Goal: Transaction & Acquisition: Obtain resource

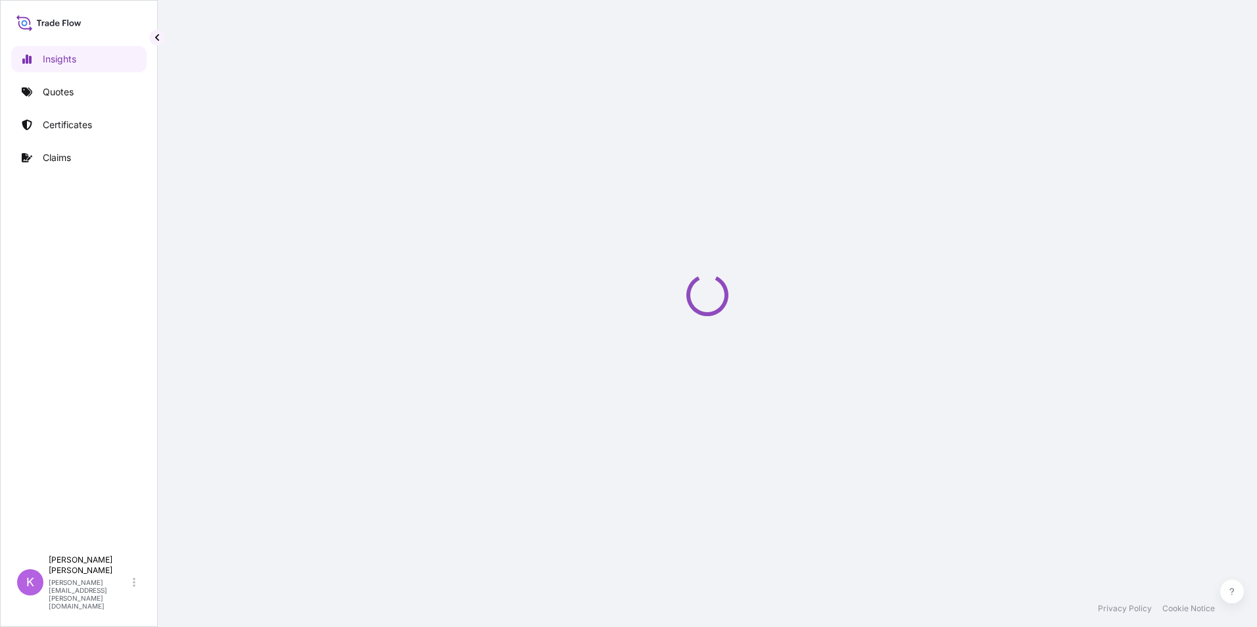
select select "2025"
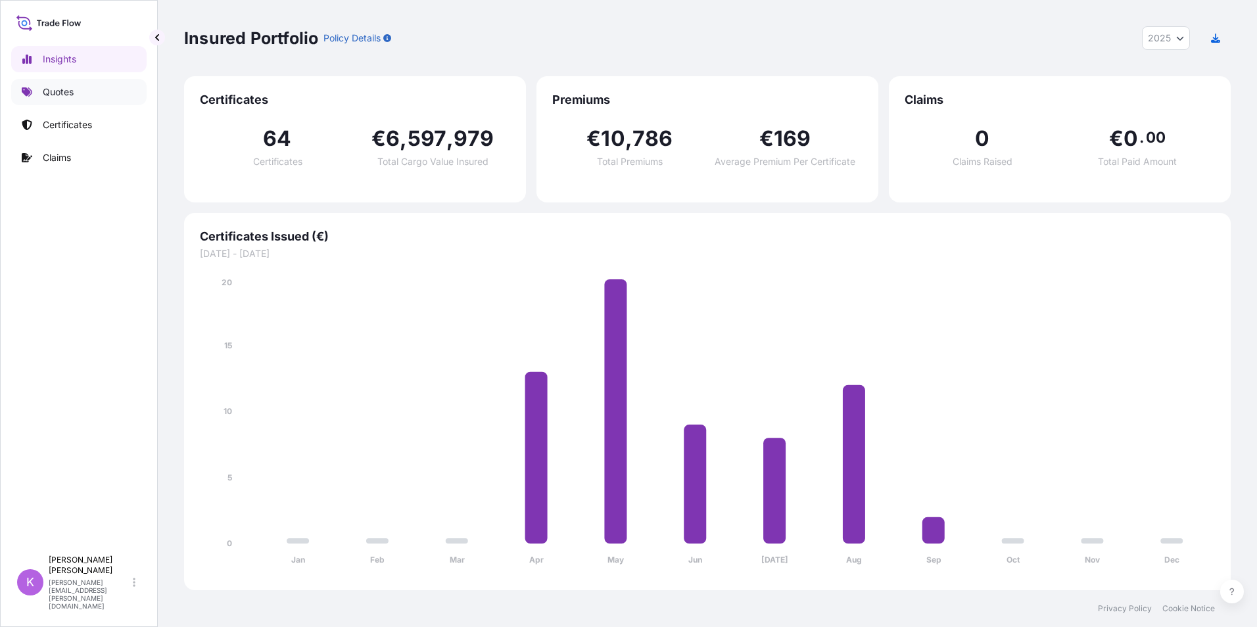
click at [78, 85] on link "Quotes" at bounding box center [78, 92] width 135 height 26
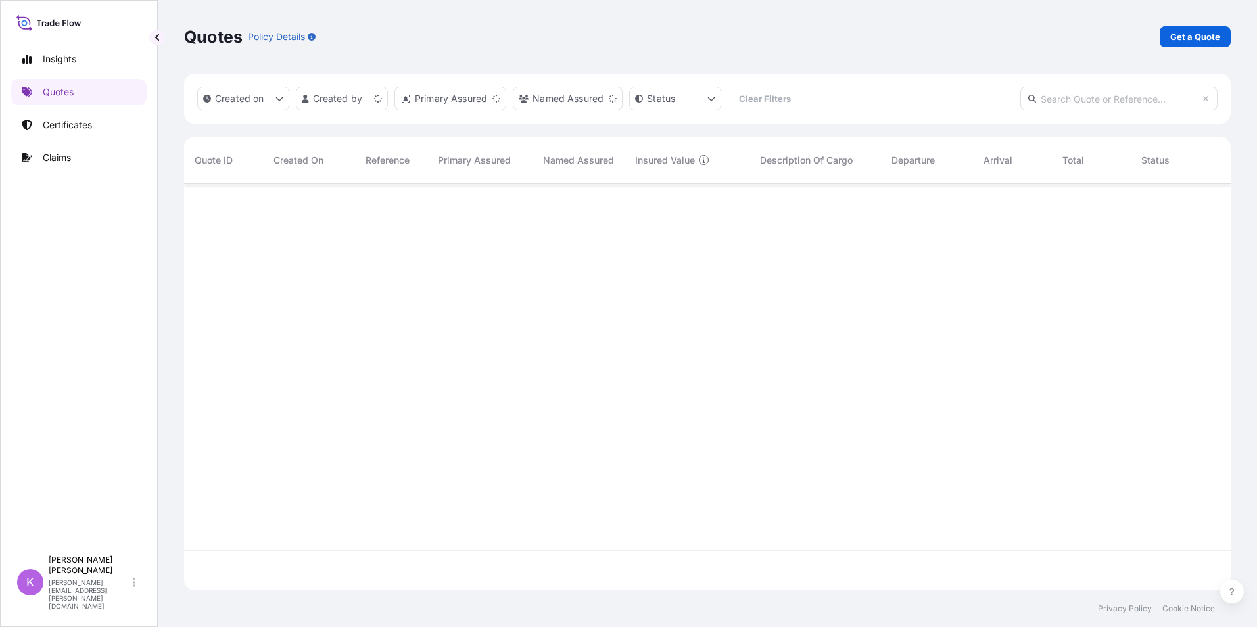
scroll to position [404, 1037]
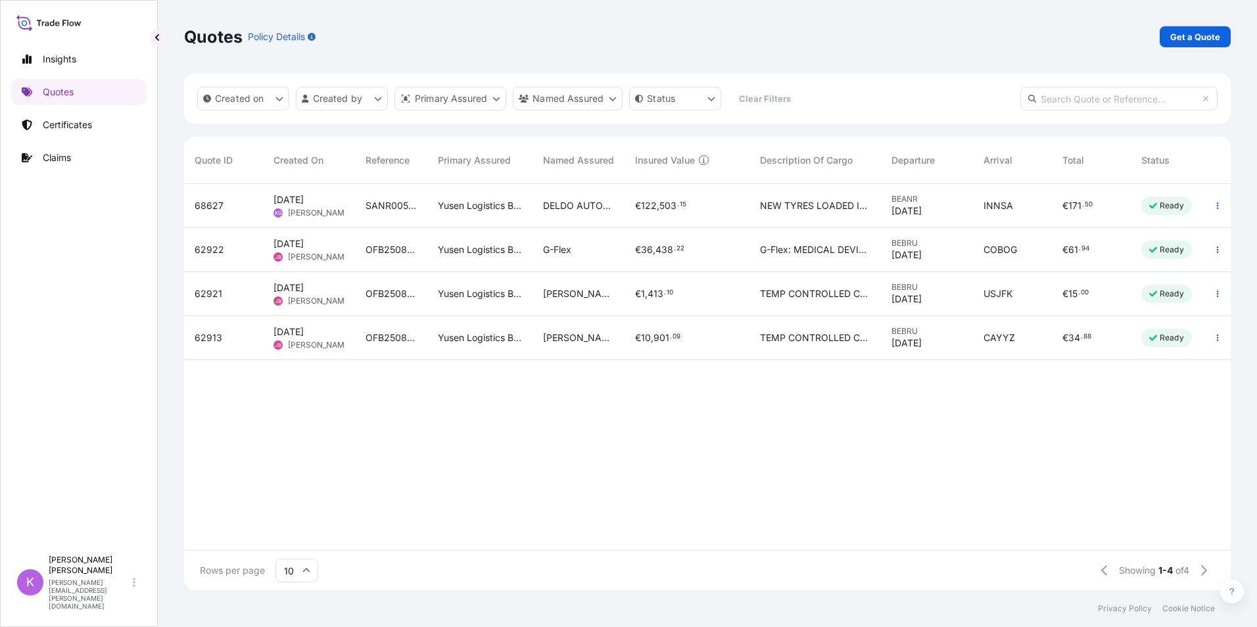
click at [1094, 103] on input "text" at bounding box center [1119, 99] width 197 height 24
type input "SANR0059758"
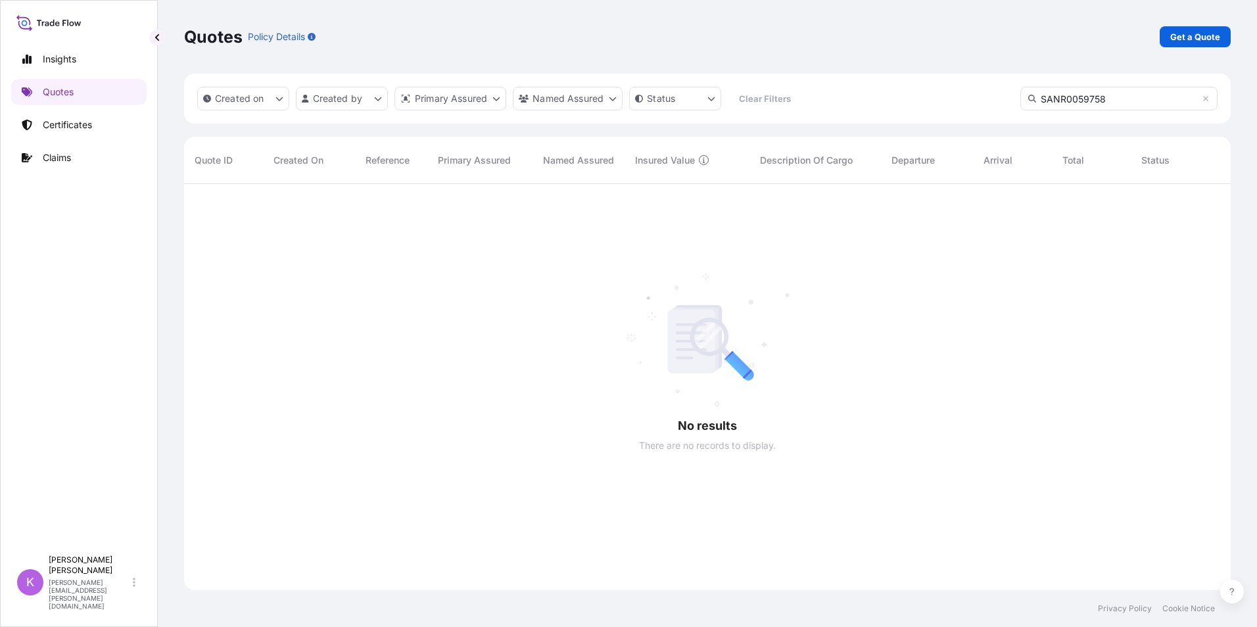
scroll to position [444, 1037]
click at [1205, 100] on icon at bounding box center [1206, 99] width 8 height 8
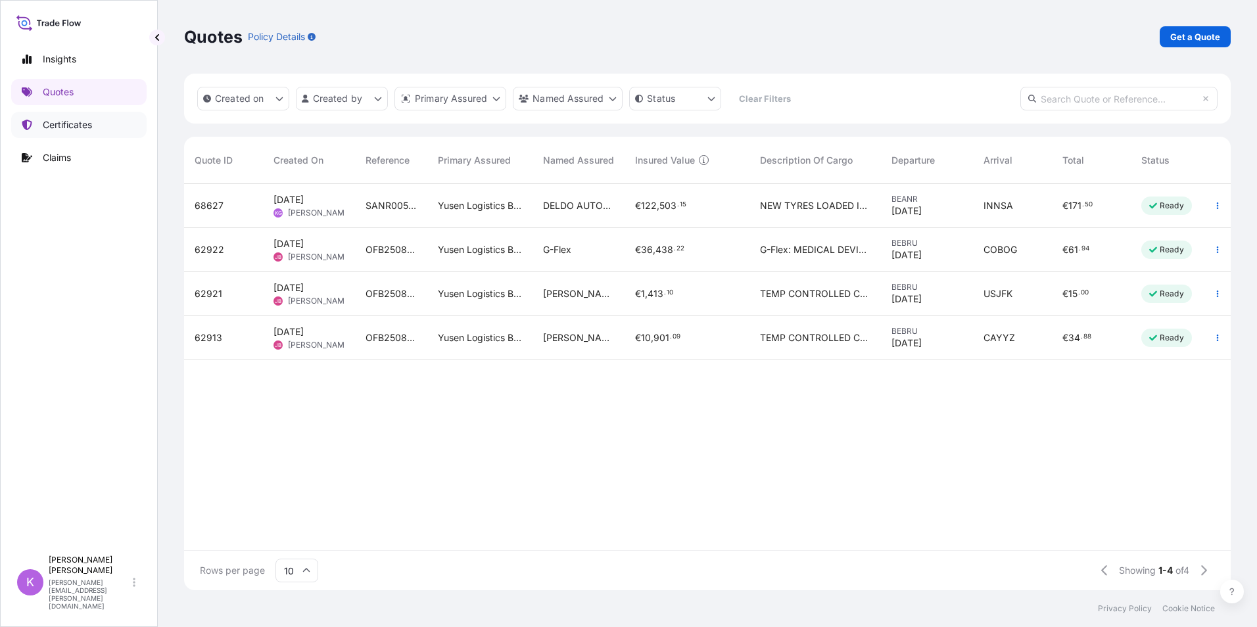
click at [92, 121] on p "Certificates" at bounding box center [67, 124] width 49 height 13
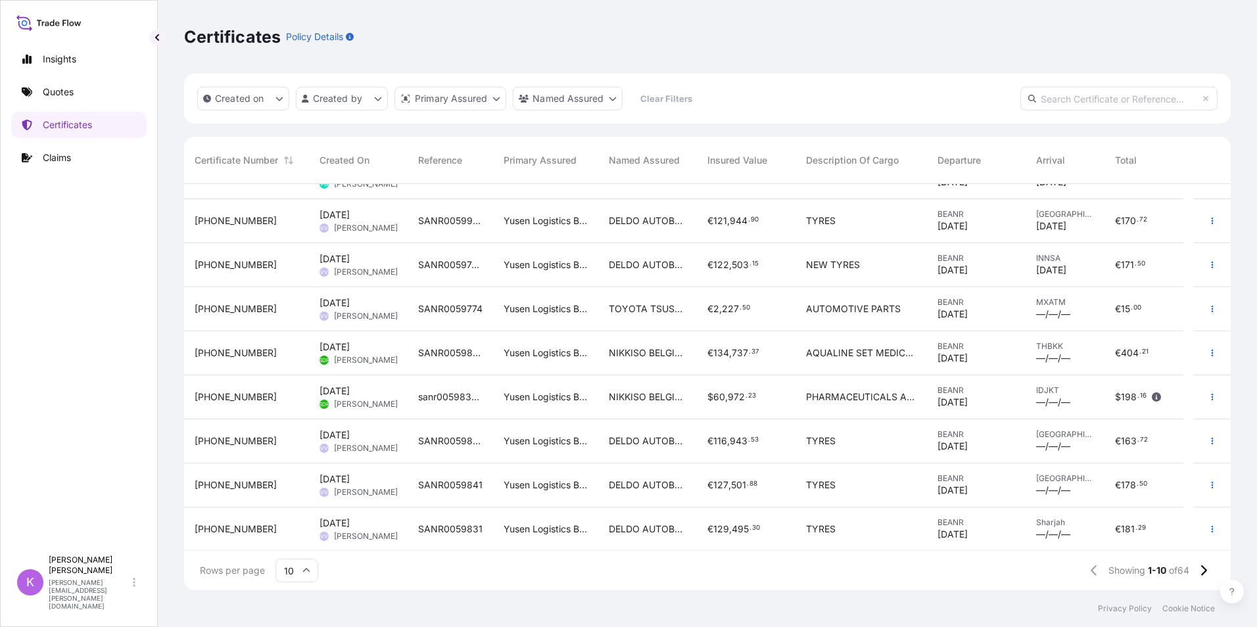
scroll to position [74, 0]
click at [1205, 571] on icon at bounding box center [1203, 571] width 7 height 12
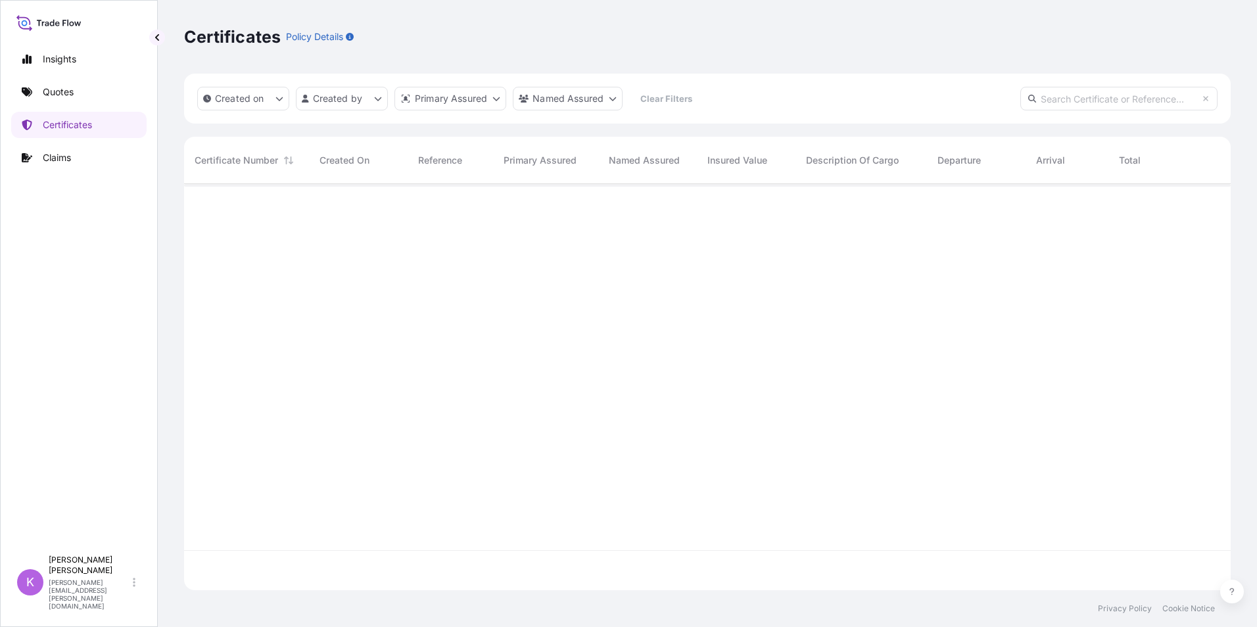
scroll to position [0, 0]
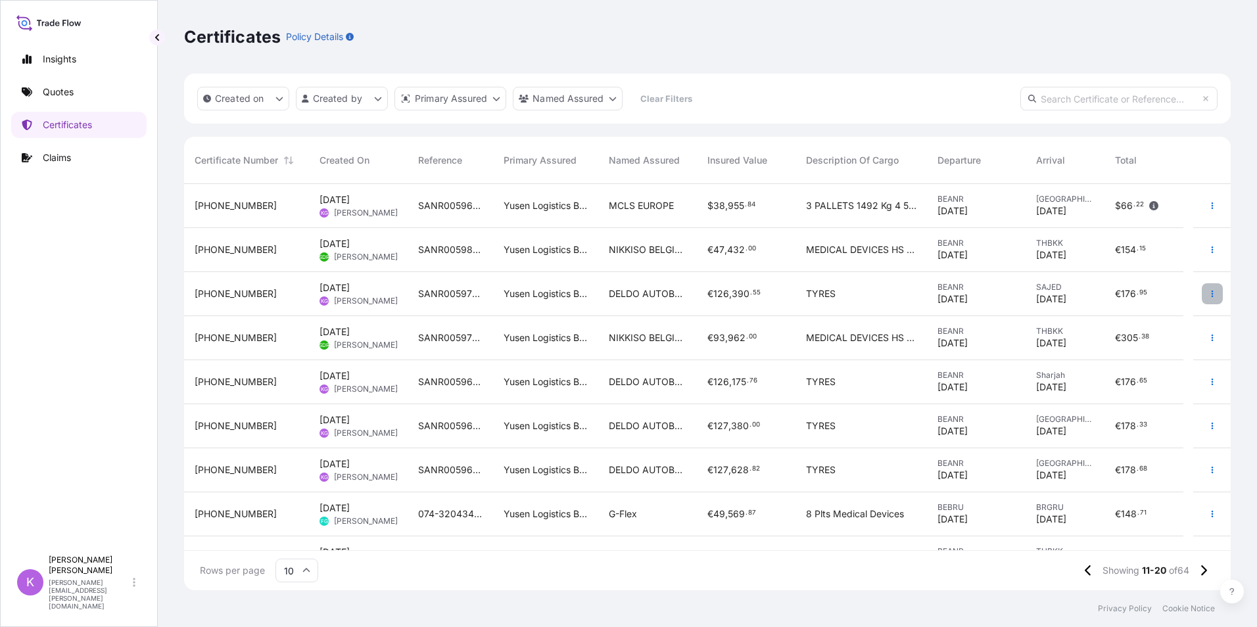
click at [1202, 289] on button "button" at bounding box center [1212, 293] width 21 height 21
click at [1127, 289] on link "Duplicate quote" at bounding box center [1132, 296] width 123 height 21
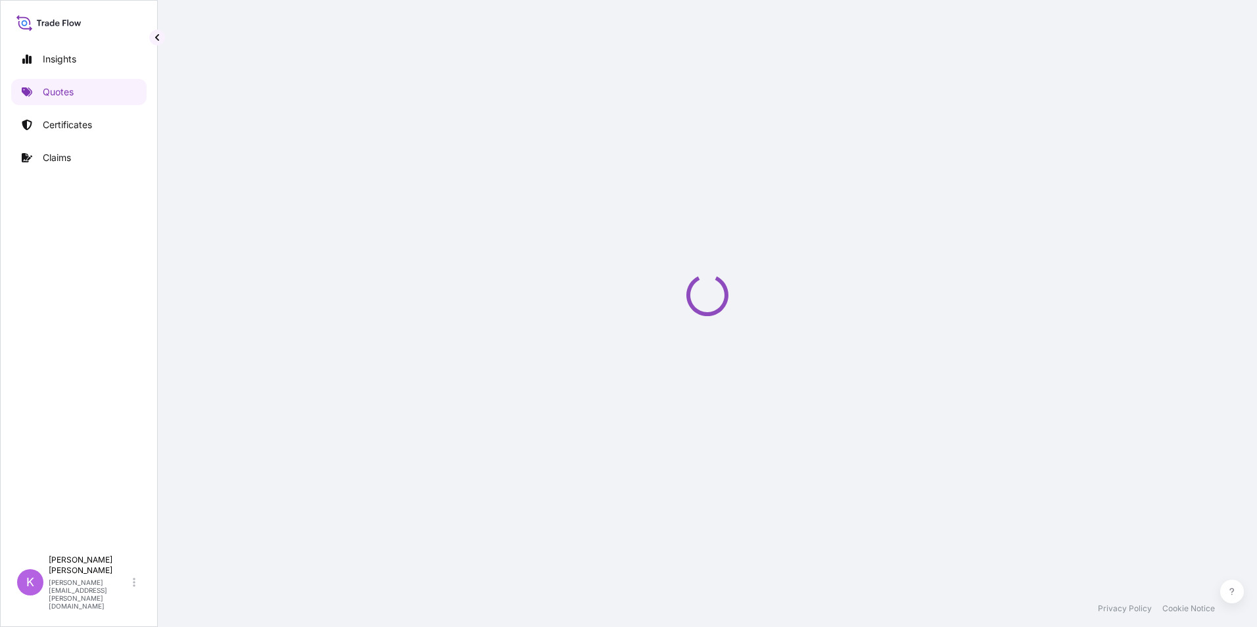
select select "Sea"
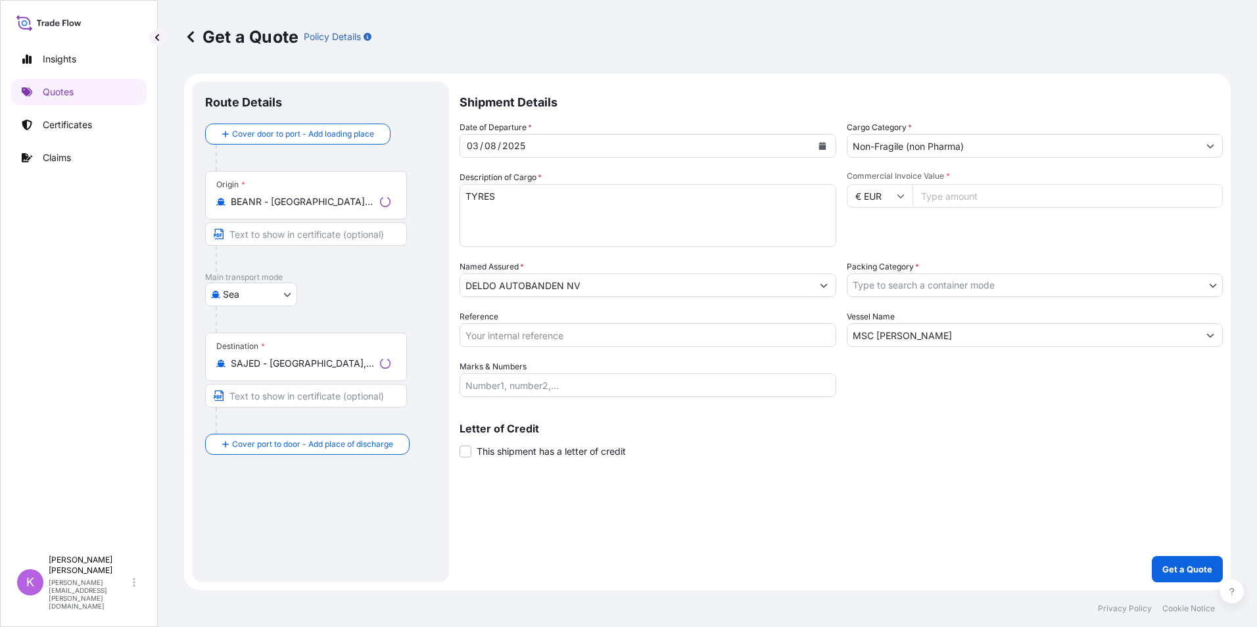
select select "31721"
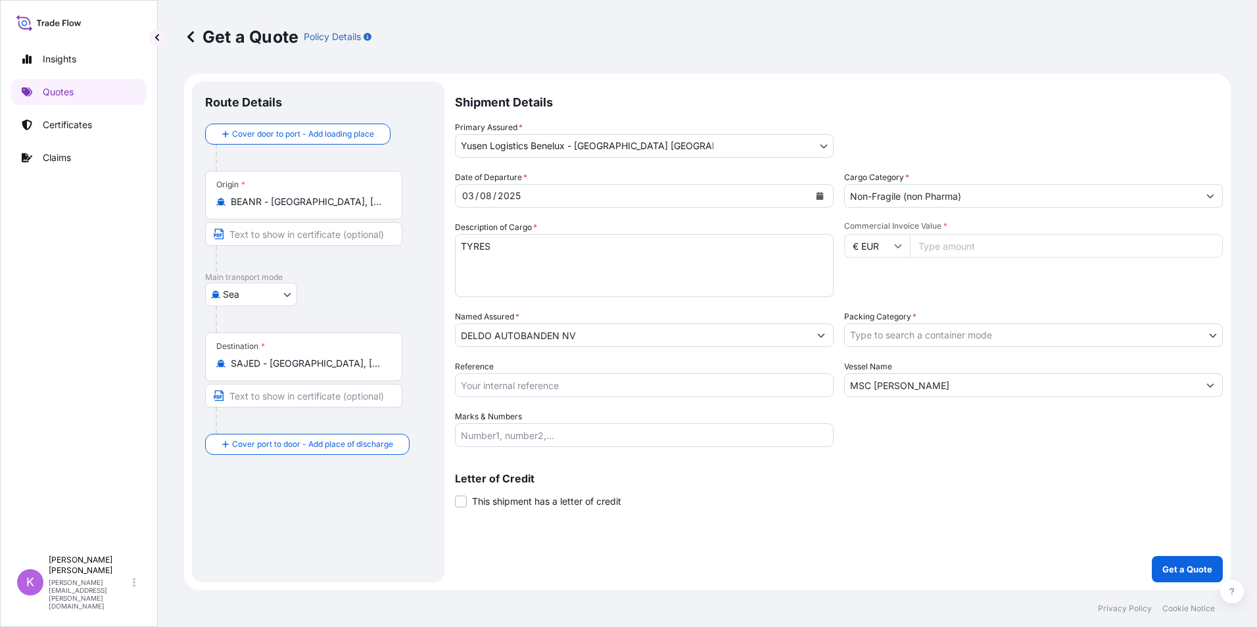
click at [589, 194] on div "[DATE]" at bounding box center [633, 196] width 354 height 24
click at [817, 196] on icon "Calendar" at bounding box center [820, 196] width 7 height 8
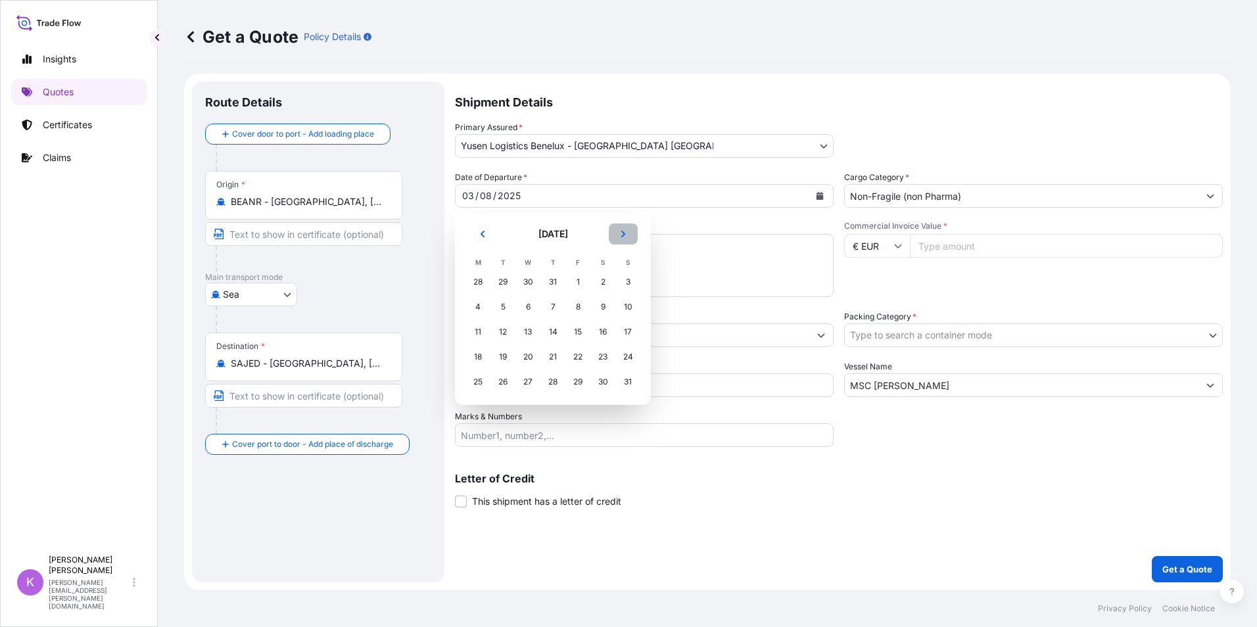
click at [623, 231] on icon "Next" at bounding box center [623, 234] width 4 height 7
click at [547, 303] on div "11" at bounding box center [553, 307] width 24 height 24
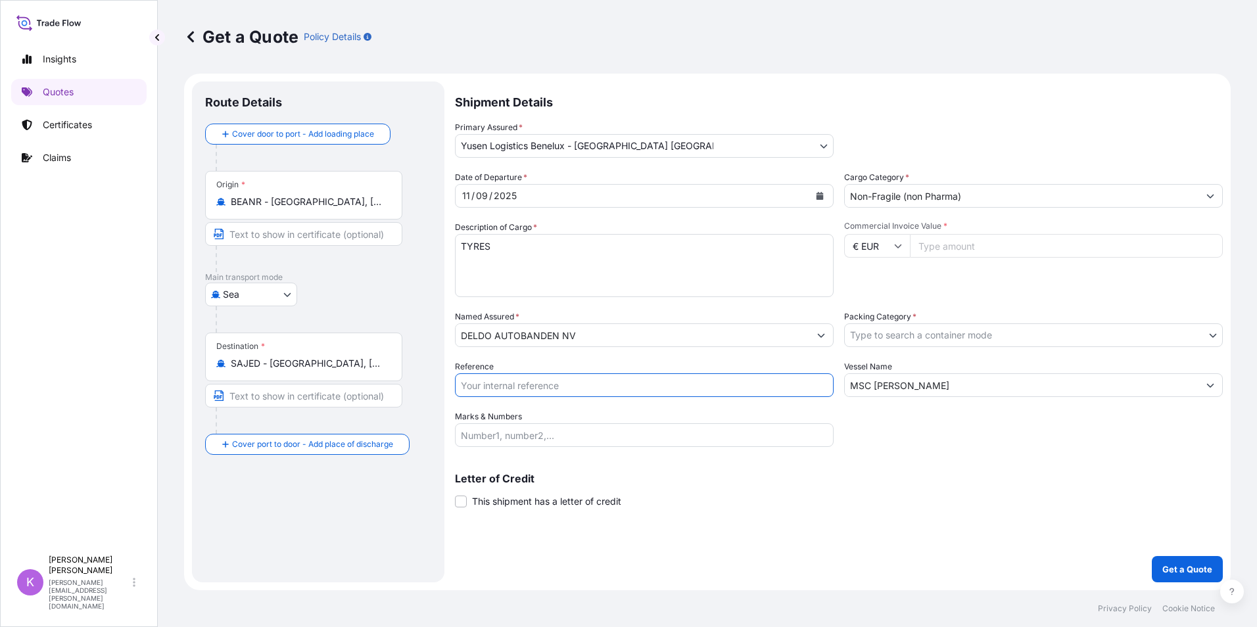
click at [524, 383] on input "Reference" at bounding box center [644, 386] width 379 height 24
type input "SANR0060082"
click at [920, 333] on body "Insights Quotes Certificates Claims K [PERSON_NAME] [PERSON_NAME][EMAIL_ADDRESS…" at bounding box center [628, 313] width 1257 height 627
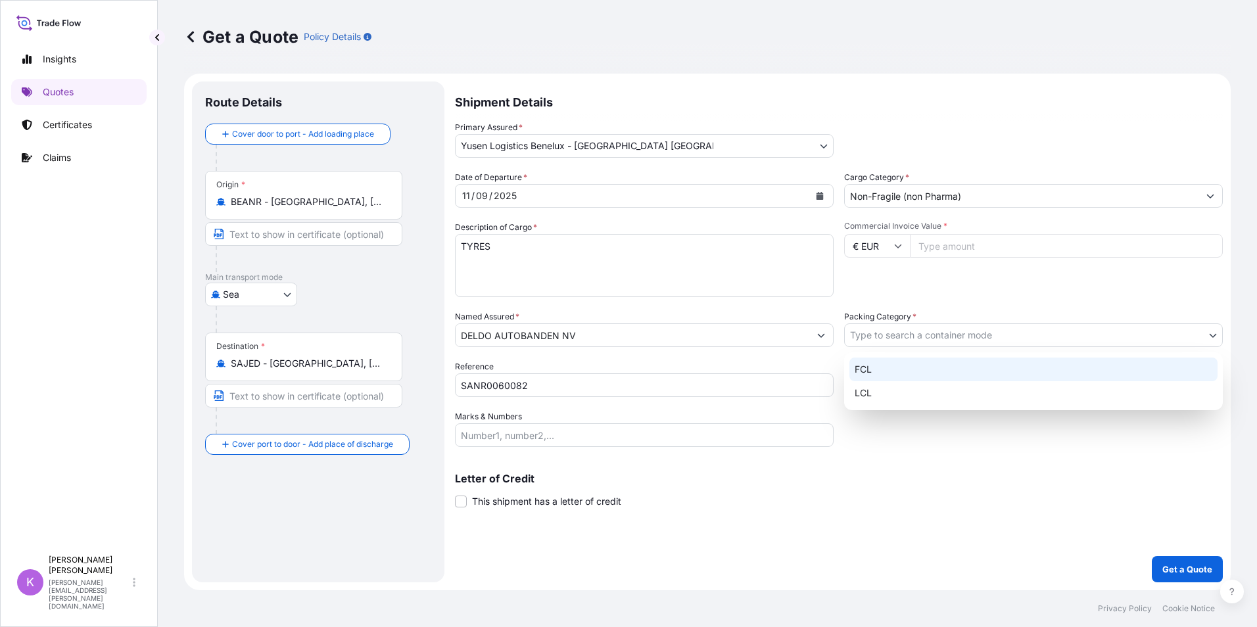
click at [894, 366] on div "FCL" at bounding box center [1034, 370] width 368 height 24
select select "21"
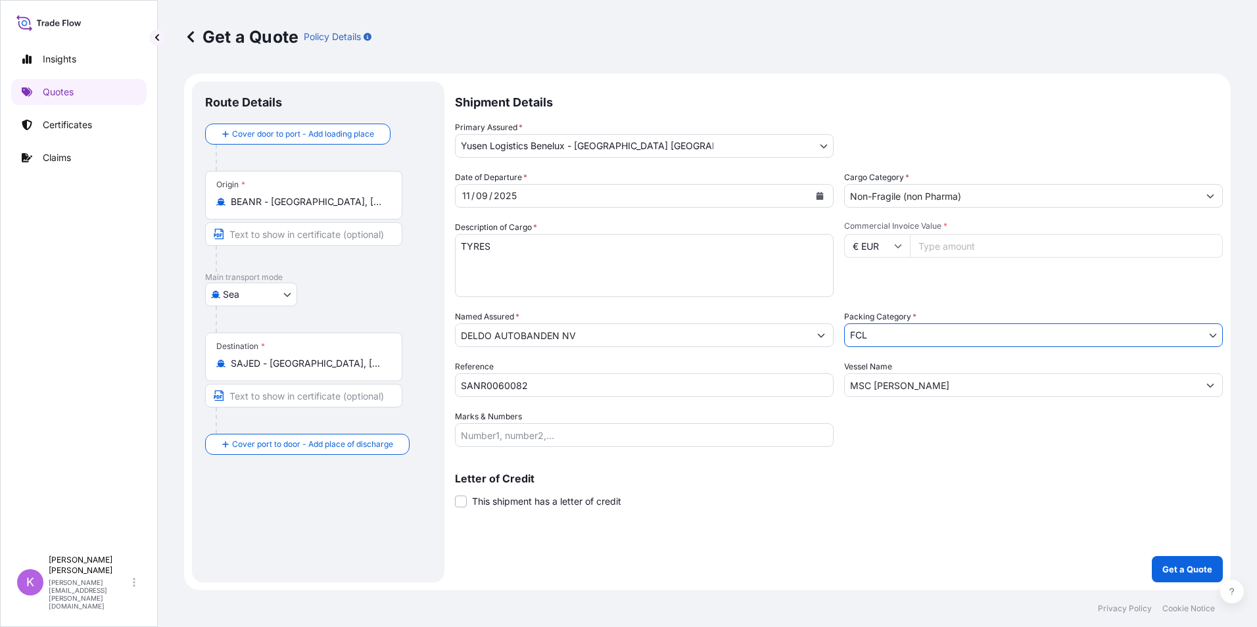
click at [942, 254] on input "Commercial Invoice Value *" at bounding box center [1066, 246] width 313 height 24
type input "120175"
type input "120175.50"
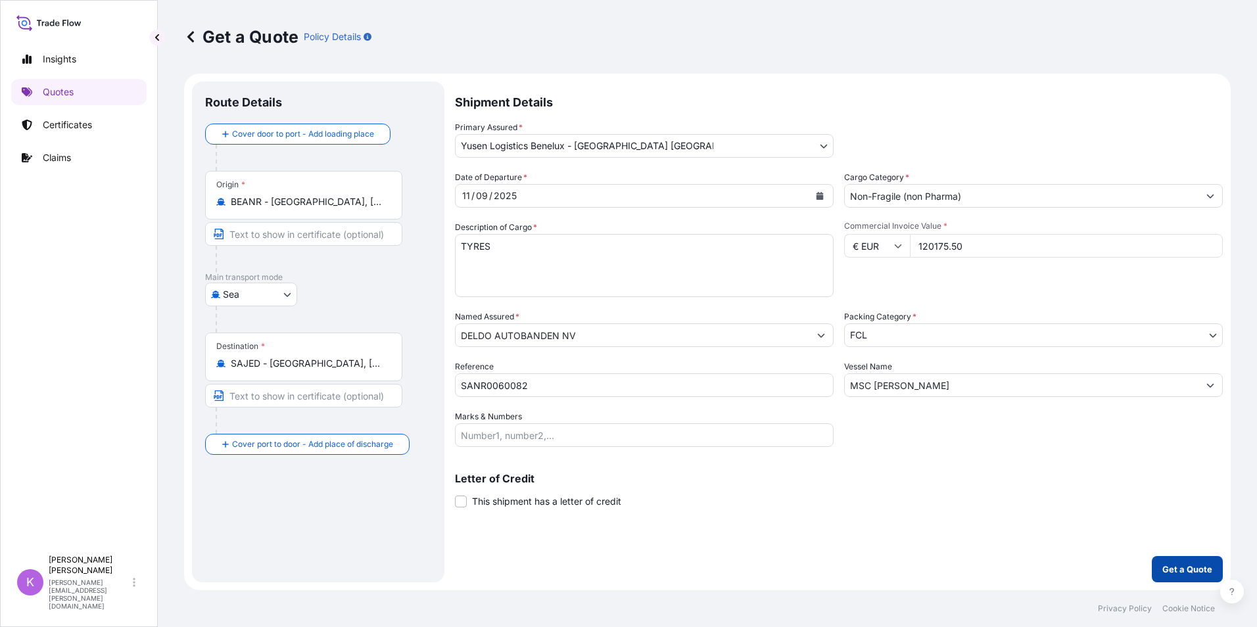
click at [1175, 560] on button "Get a Quote" at bounding box center [1187, 569] width 71 height 26
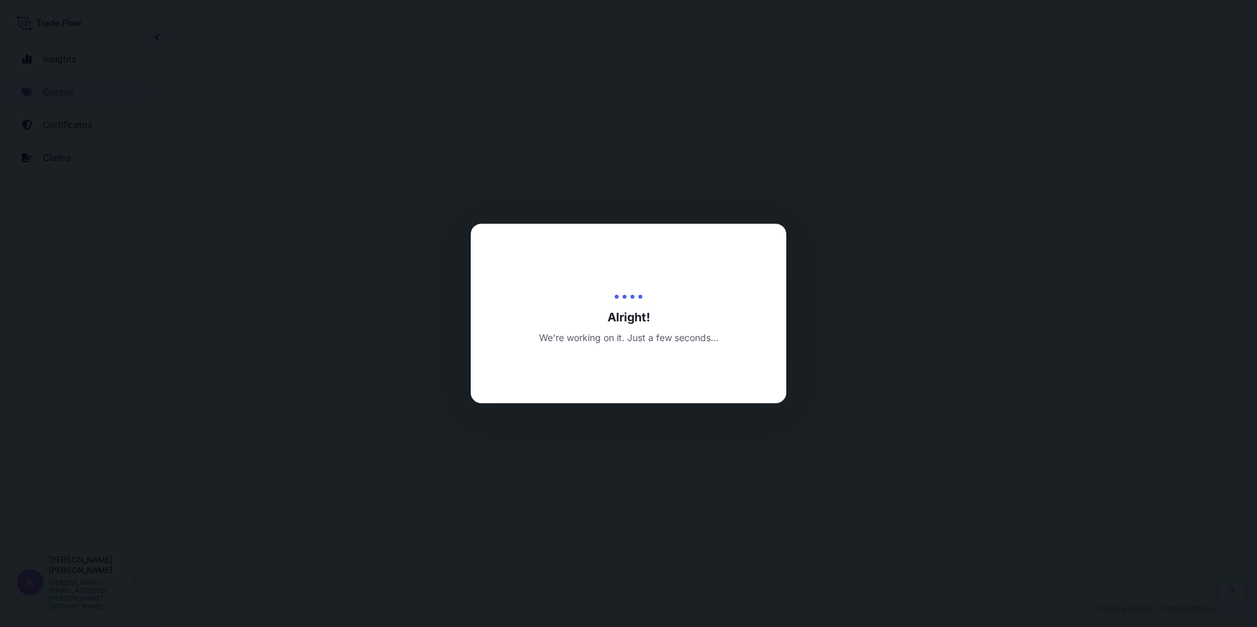
select select "Sea"
select select "31721"
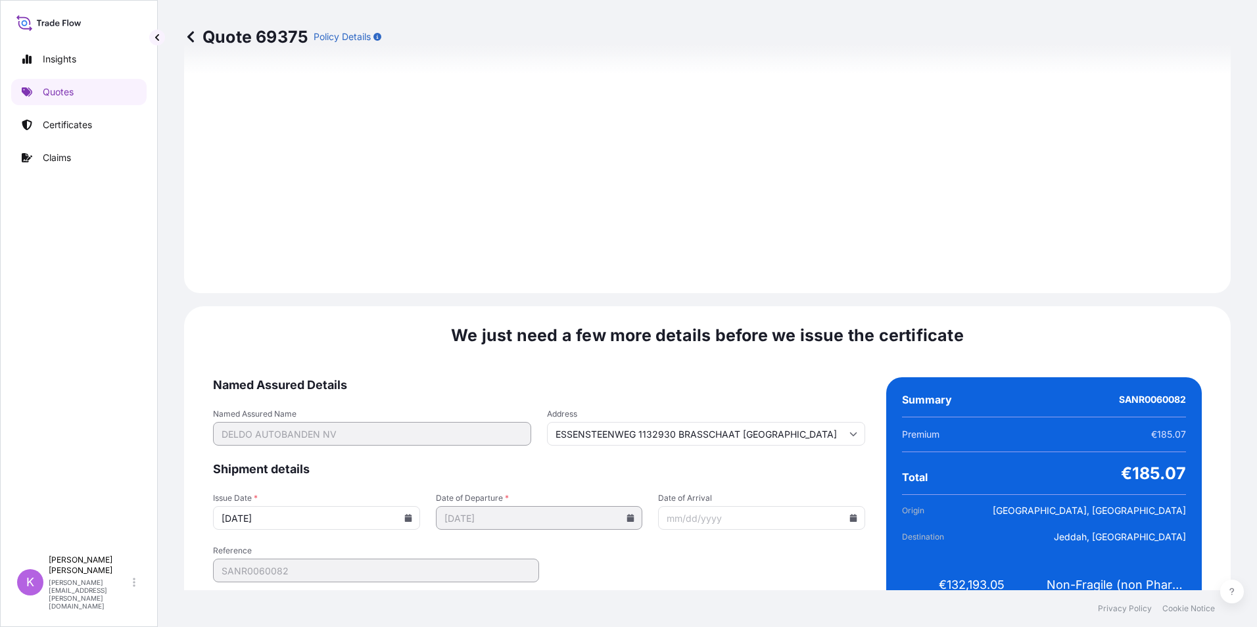
scroll to position [1452, 0]
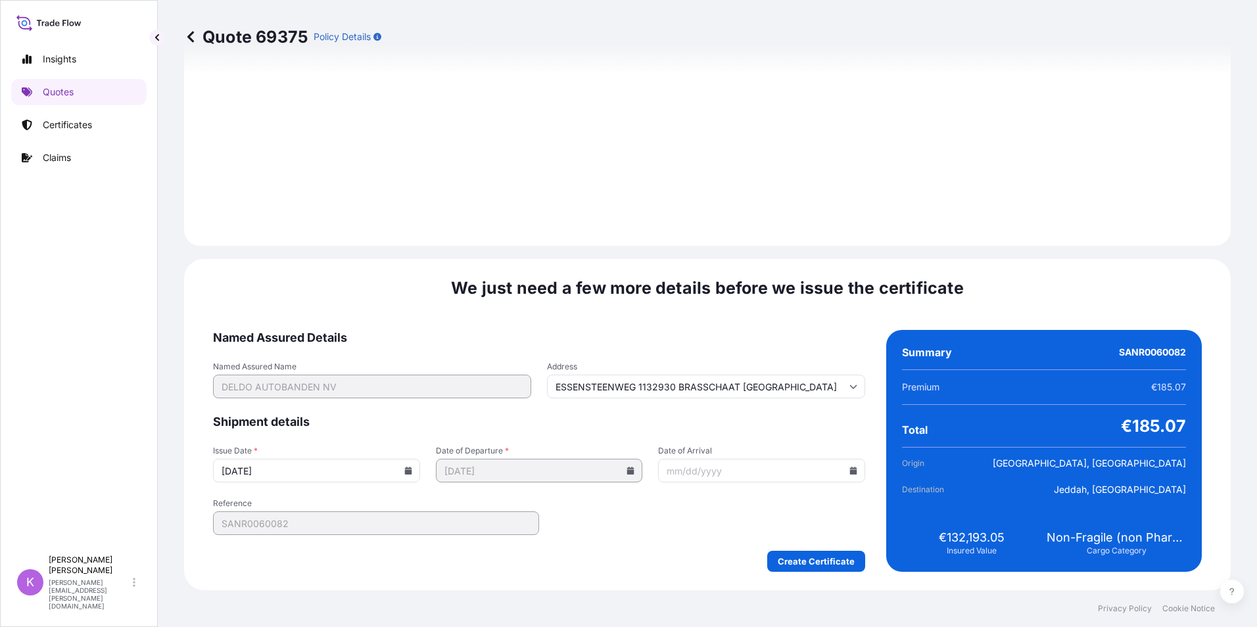
click at [850, 471] on icon at bounding box center [853, 471] width 7 height 8
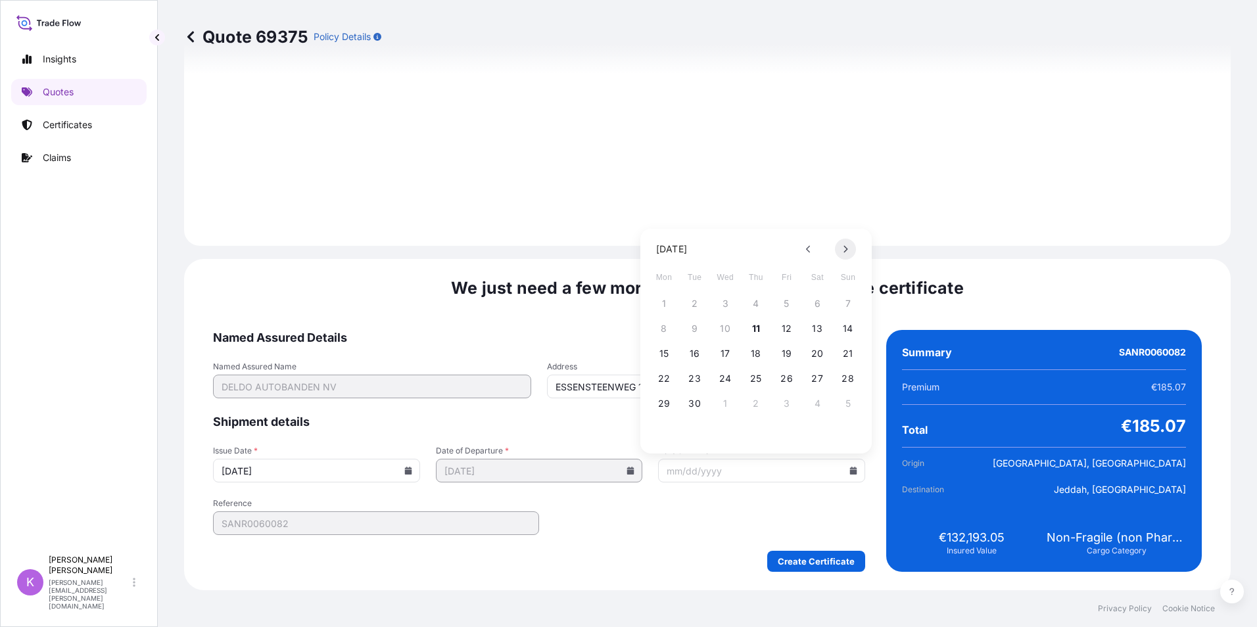
click at [845, 247] on icon at bounding box center [845, 249] width 5 height 8
click at [692, 325] on button "7" at bounding box center [695, 328] width 21 height 21
type input "ESSENSTEENWEG 1132930 BRASSCHAAT [GEOGRAPHIC_DATA]"
type input "[DATE]"
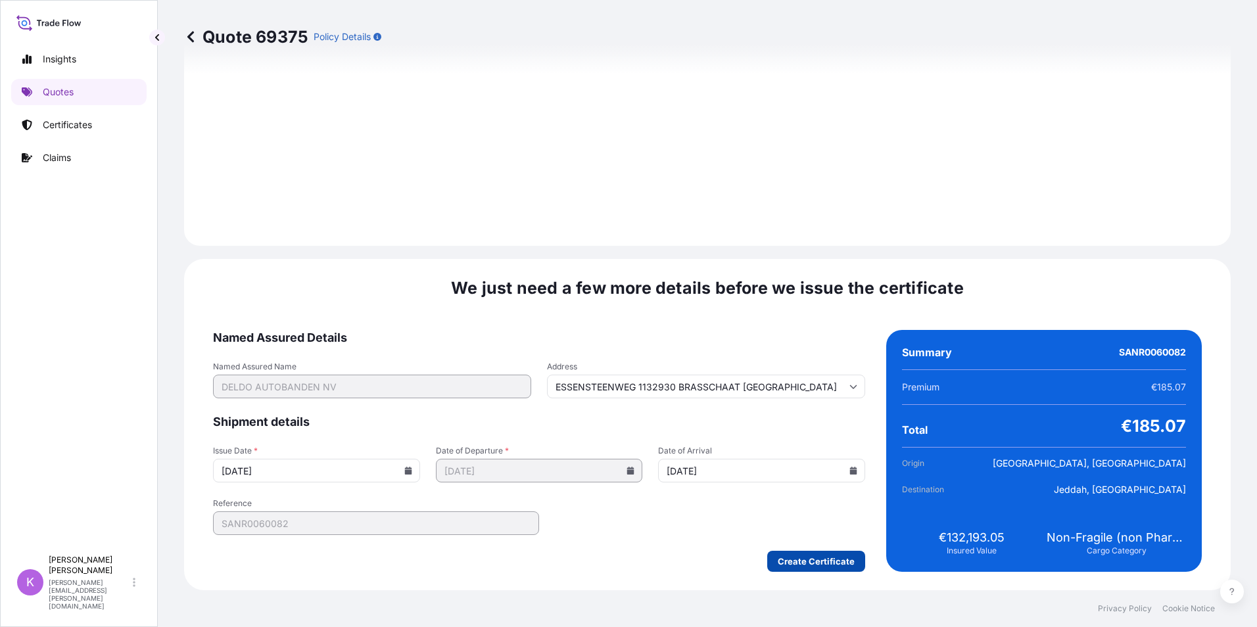
type input "ESSENSTEENWEG 1132930 BRASSCHAAT [GEOGRAPHIC_DATA]"
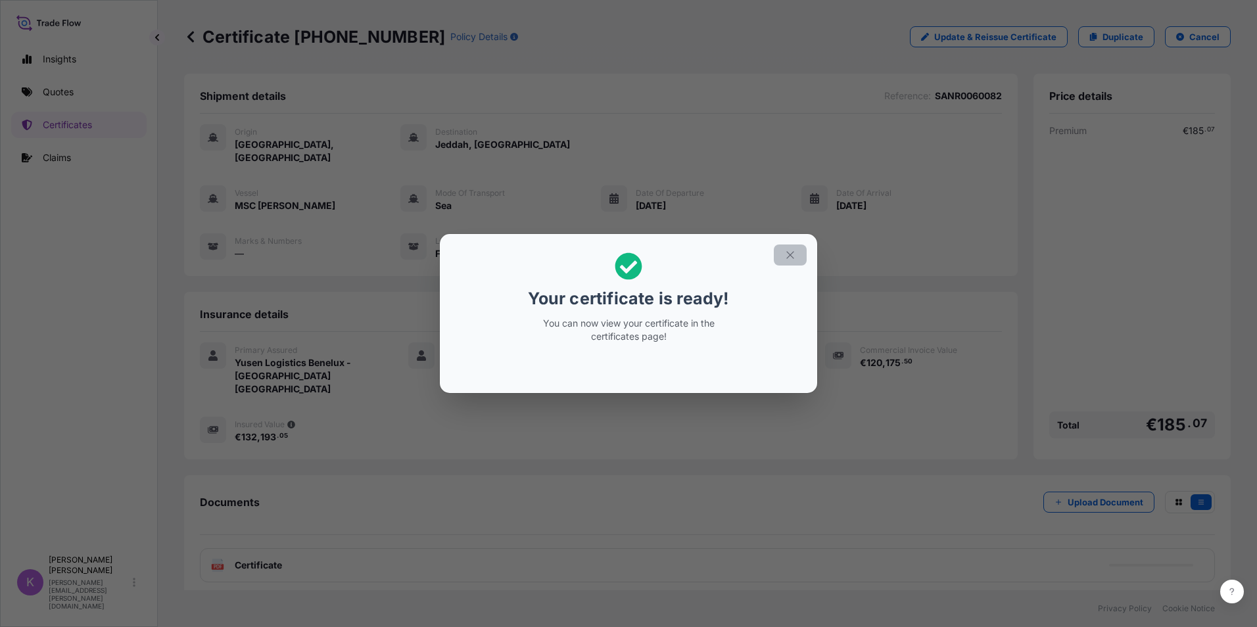
click at [788, 254] on icon "button" at bounding box center [791, 255] width 12 height 12
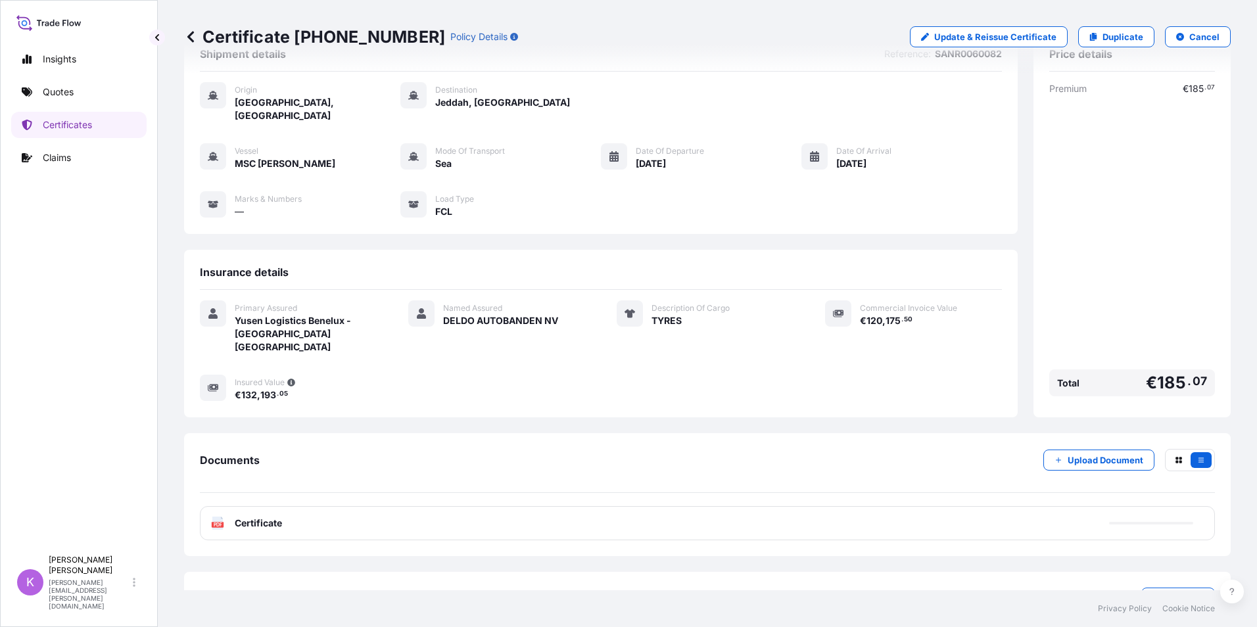
scroll to position [64, 0]
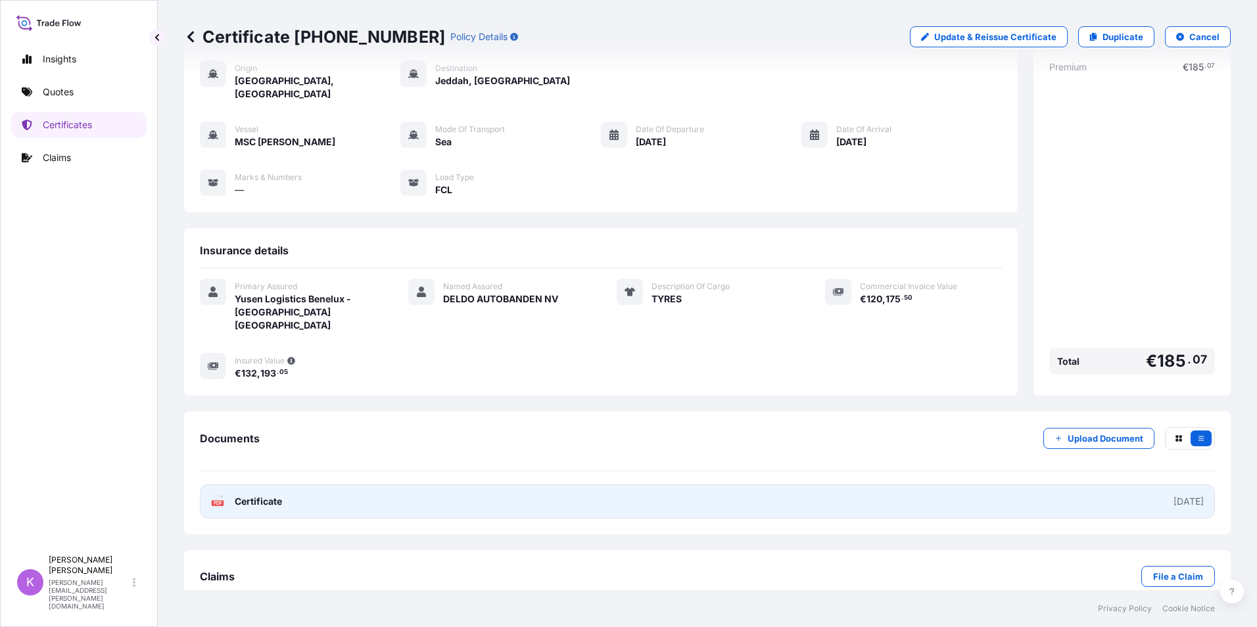
click at [266, 495] on span "Certificate" at bounding box center [258, 501] width 47 height 13
